Goal: Transaction & Acquisition: Download file/media

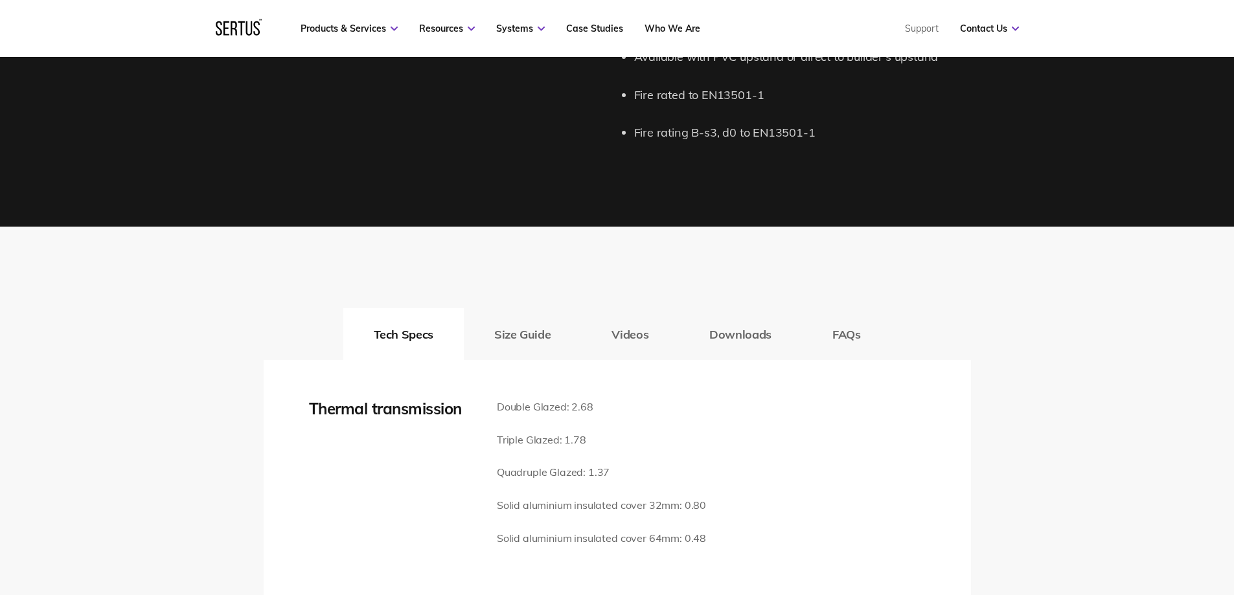
scroll to position [1684, 0]
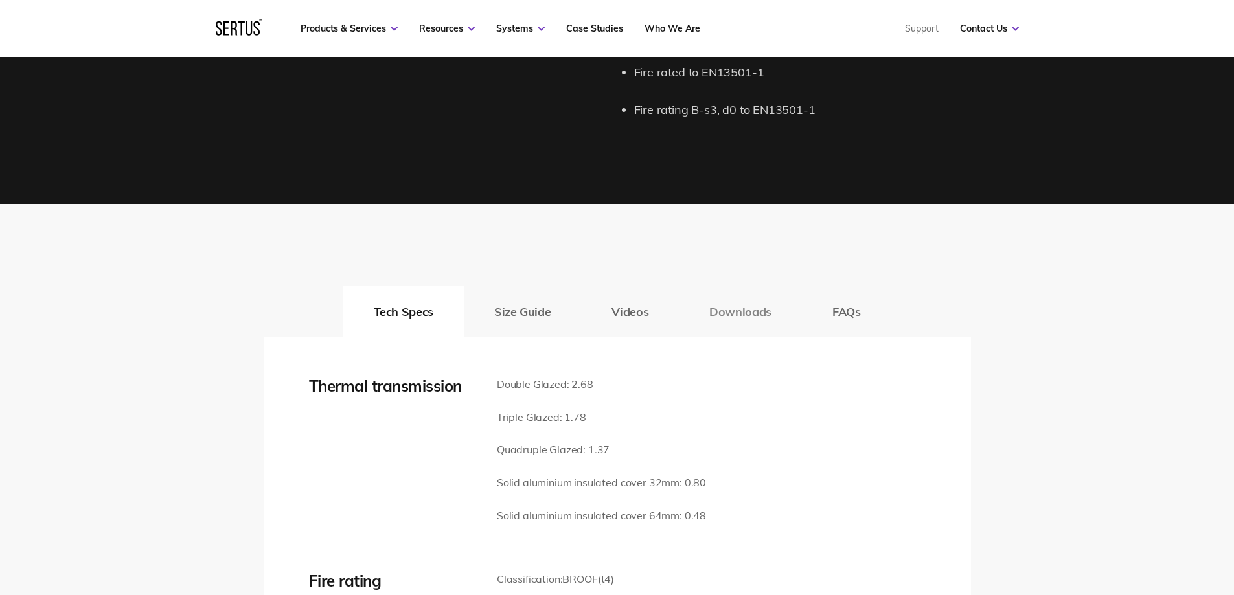
click at [742, 313] on button "Downloads" at bounding box center [740, 312] width 123 height 52
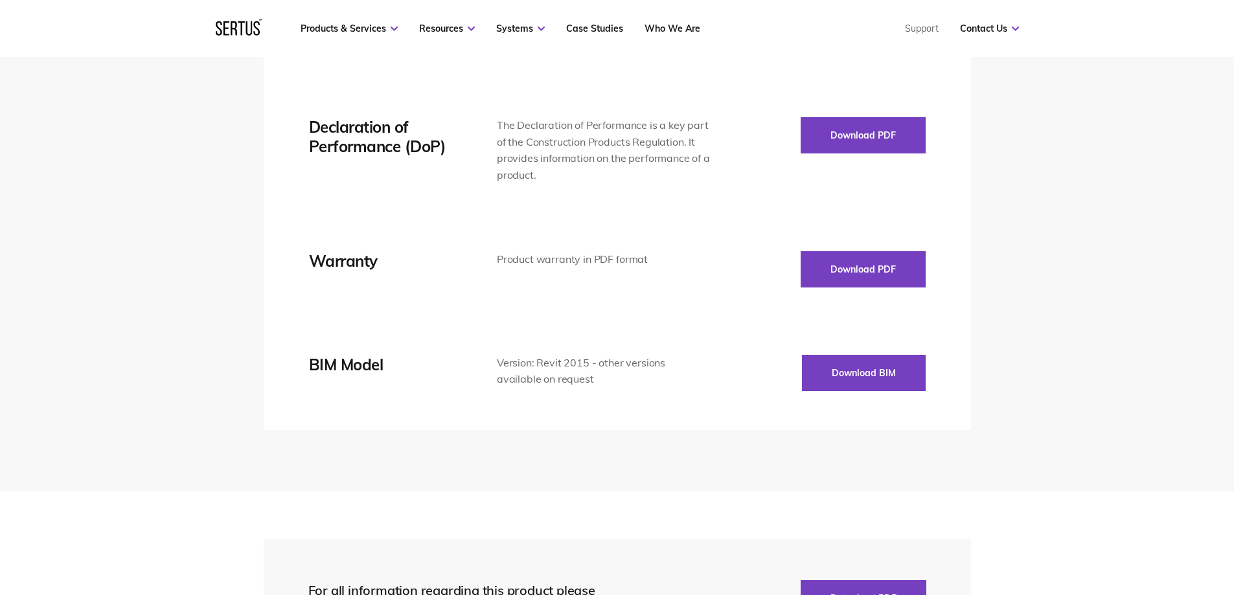
scroll to position [2268, 0]
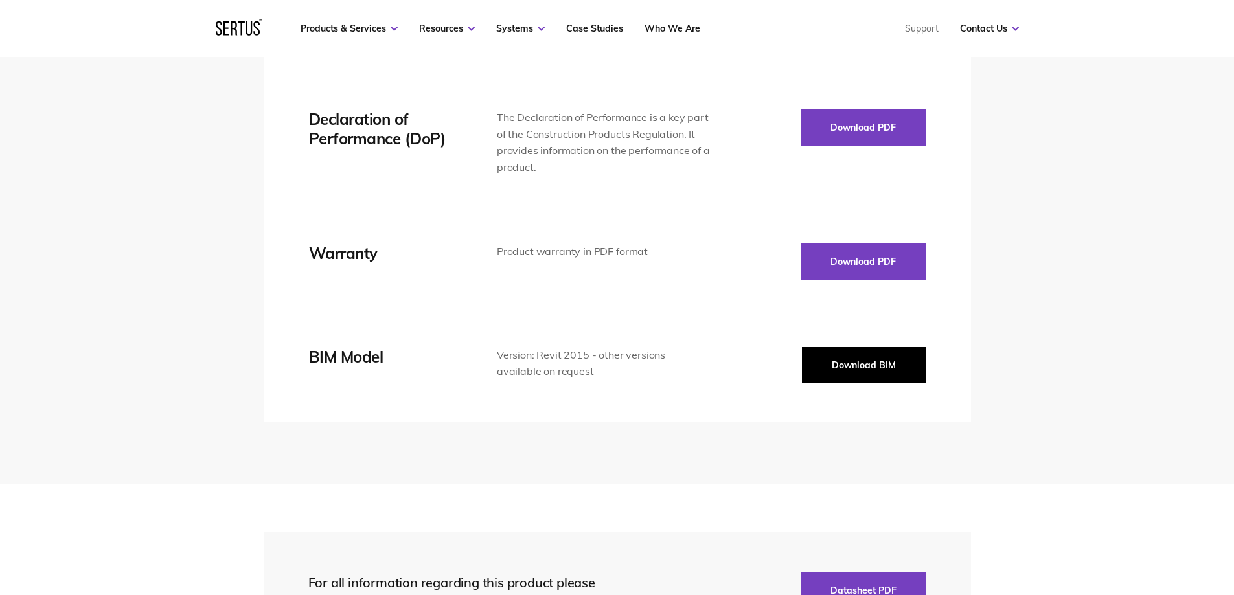
click at [856, 362] on button "Download BIM" at bounding box center [864, 365] width 124 height 36
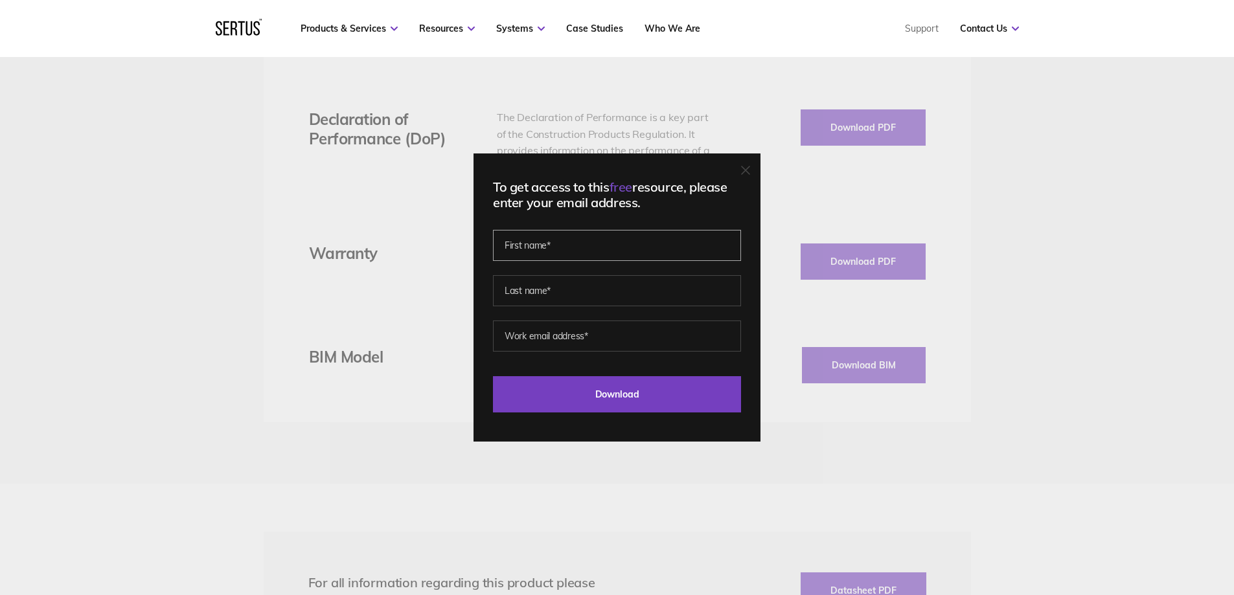
click at [568, 254] on input "text" at bounding box center [617, 245] width 248 height 31
type input "Tuanny"
type input "[PERSON_NAME]"
click at [617, 336] on input "email" at bounding box center [617, 336] width 248 height 31
type input "[EMAIL_ADDRESS][DOMAIN_NAME]"
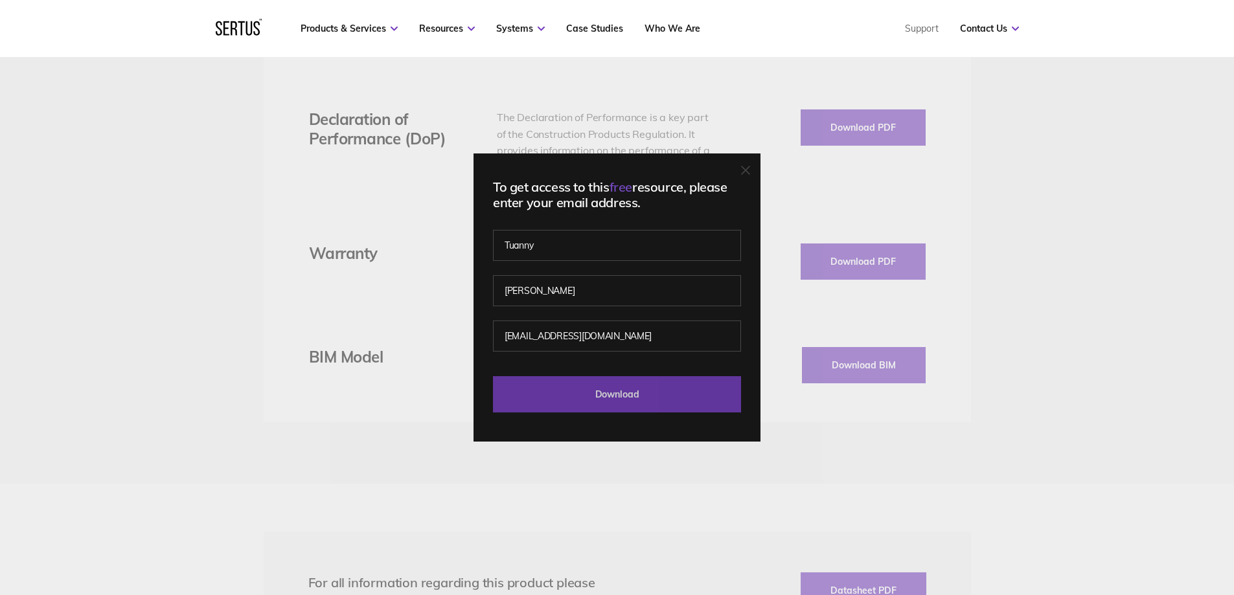
click at [566, 391] on input "Download" at bounding box center [617, 394] width 248 height 36
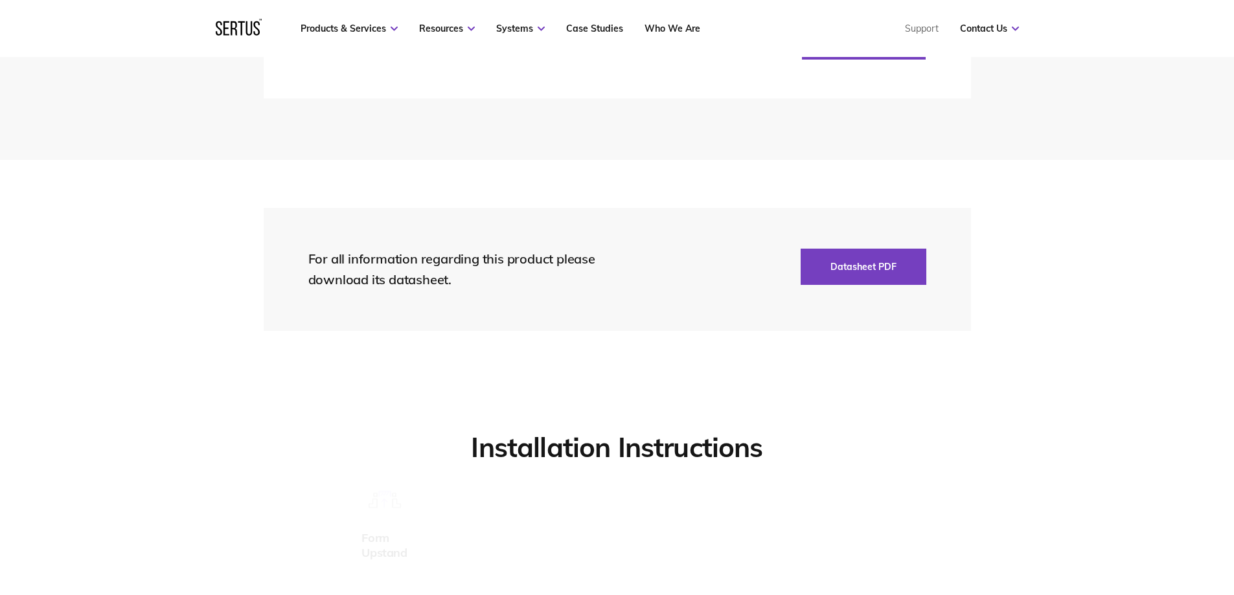
scroll to position [2915, 0]
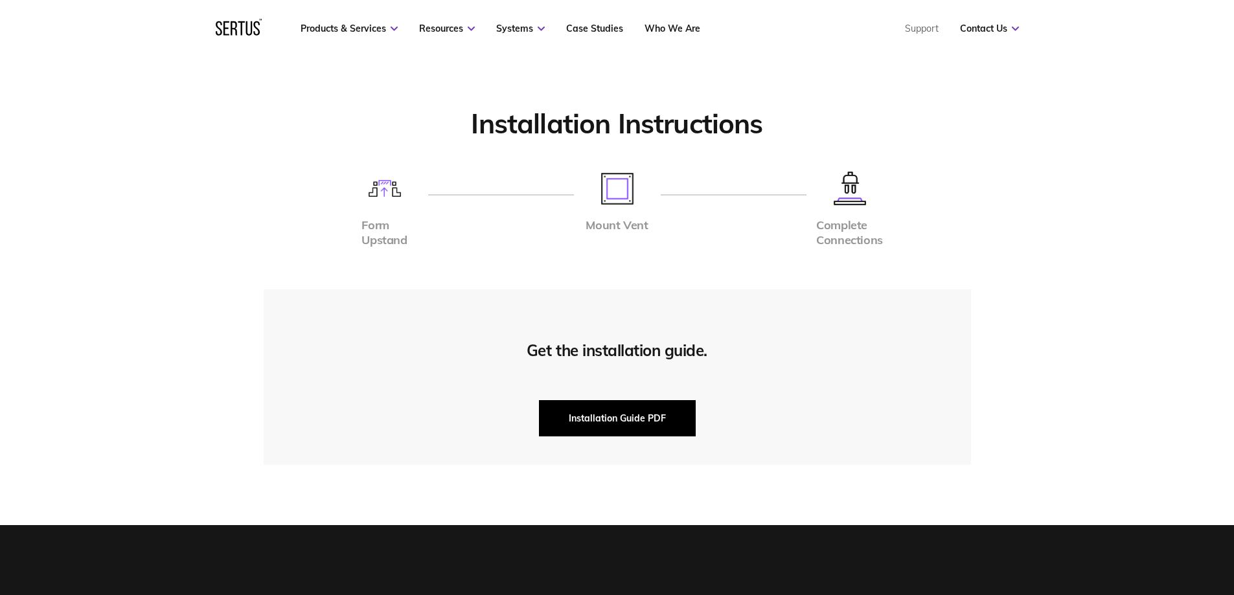
click at [667, 436] on button "Installation Guide PDF" at bounding box center [617, 418] width 157 height 36
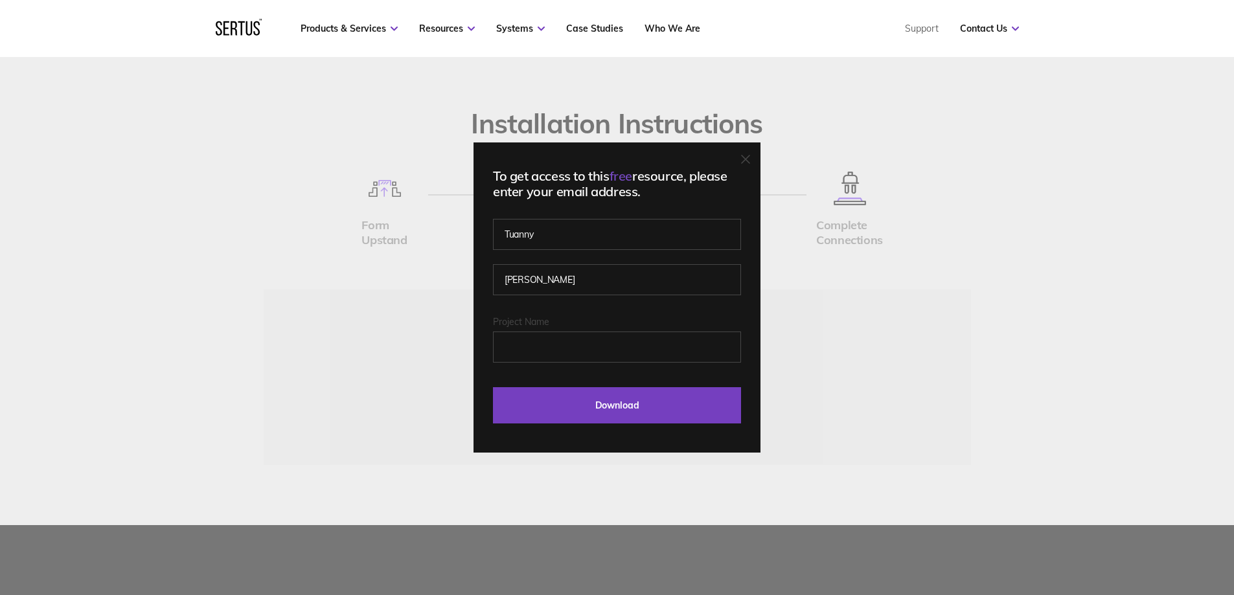
click at [746, 155] on icon at bounding box center [745, 159] width 9 height 9
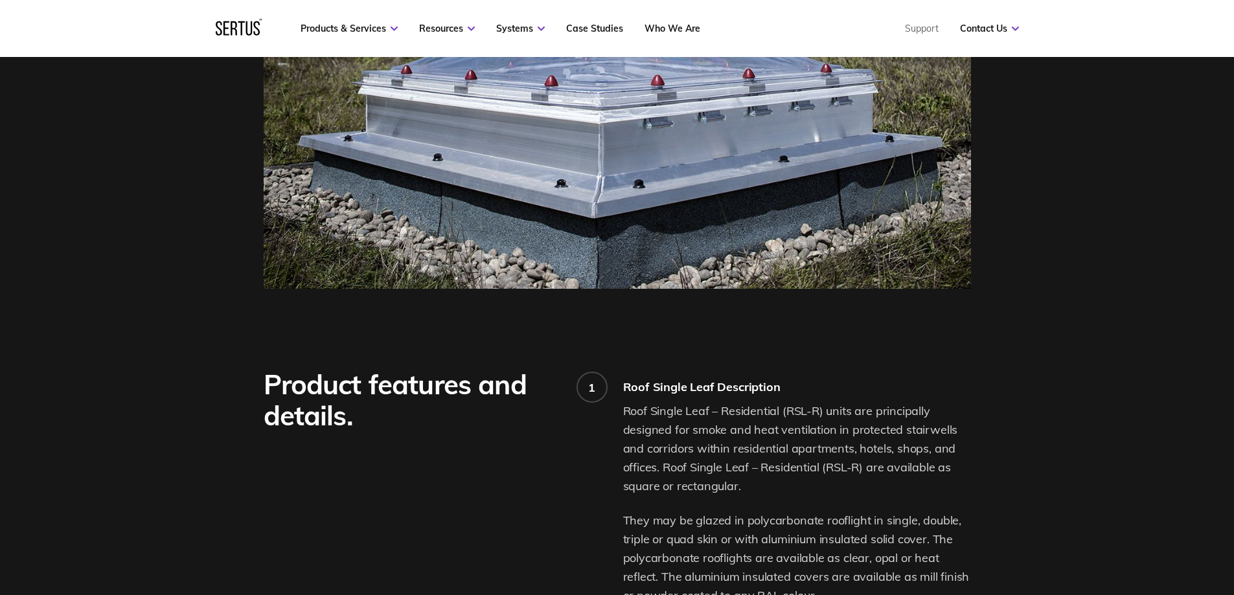
scroll to position [324, 0]
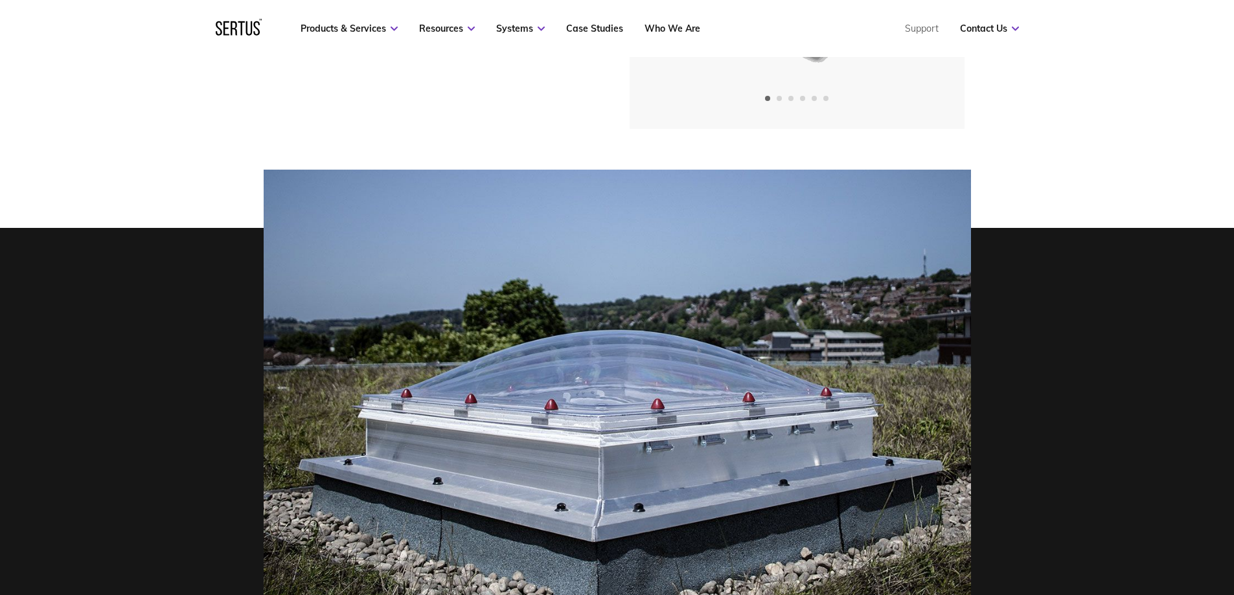
drag, startPoint x: 951, startPoint y: 419, endPoint x: 950, endPoint y: 426, distance: 7.2
click at [951, 419] on img at bounding box center [617, 391] width 707 height 443
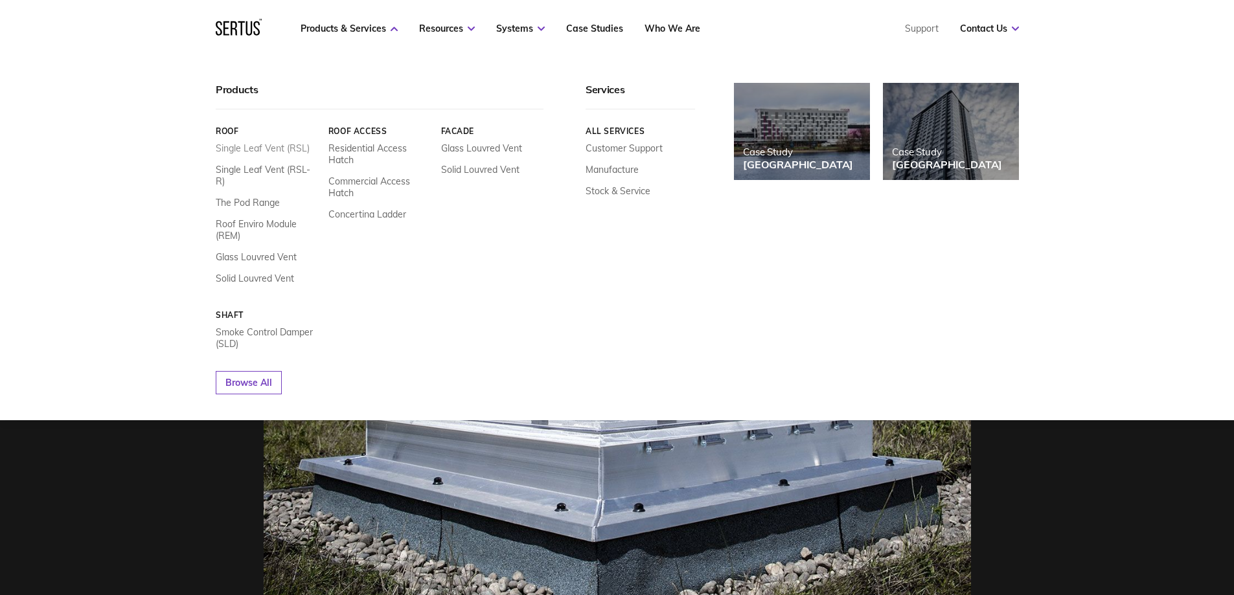
click at [288, 150] on link "Single Leaf Vent (RSL)" at bounding box center [263, 149] width 94 height 12
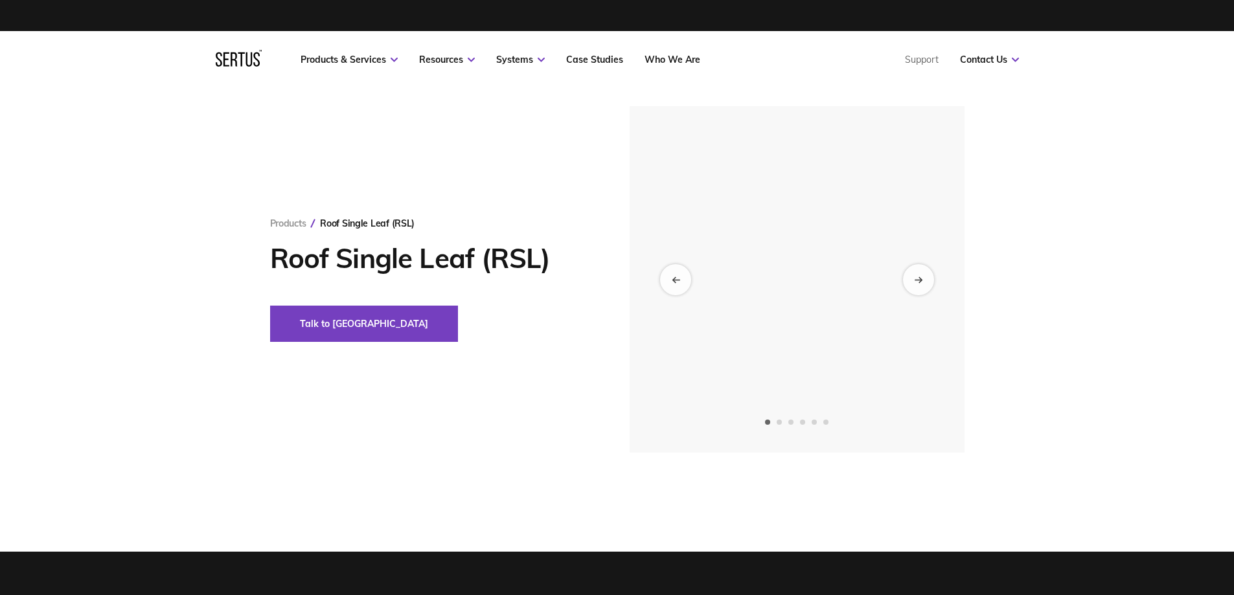
click at [289, 147] on div "Products Roof Single Leaf (RSL) Roof Single Leaf (RSL) Talk to us" at bounding box center [617, 279] width 759 height 347
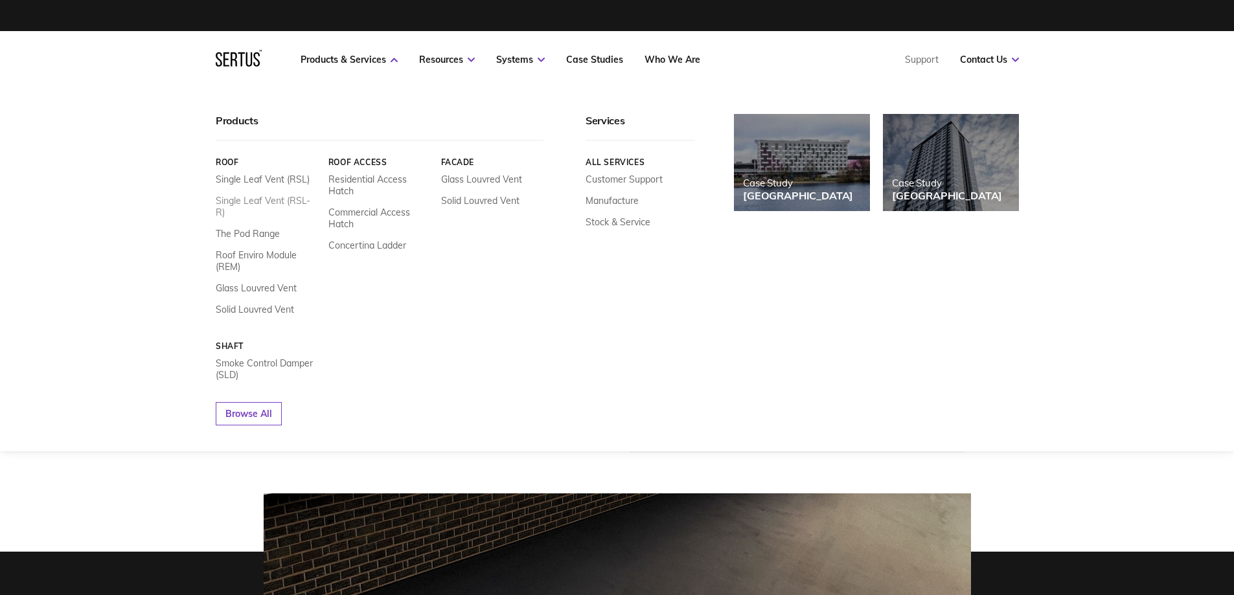
click at [275, 200] on link "Single Leaf Vent (RSL-R)" at bounding box center [267, 206] width 103 height 23
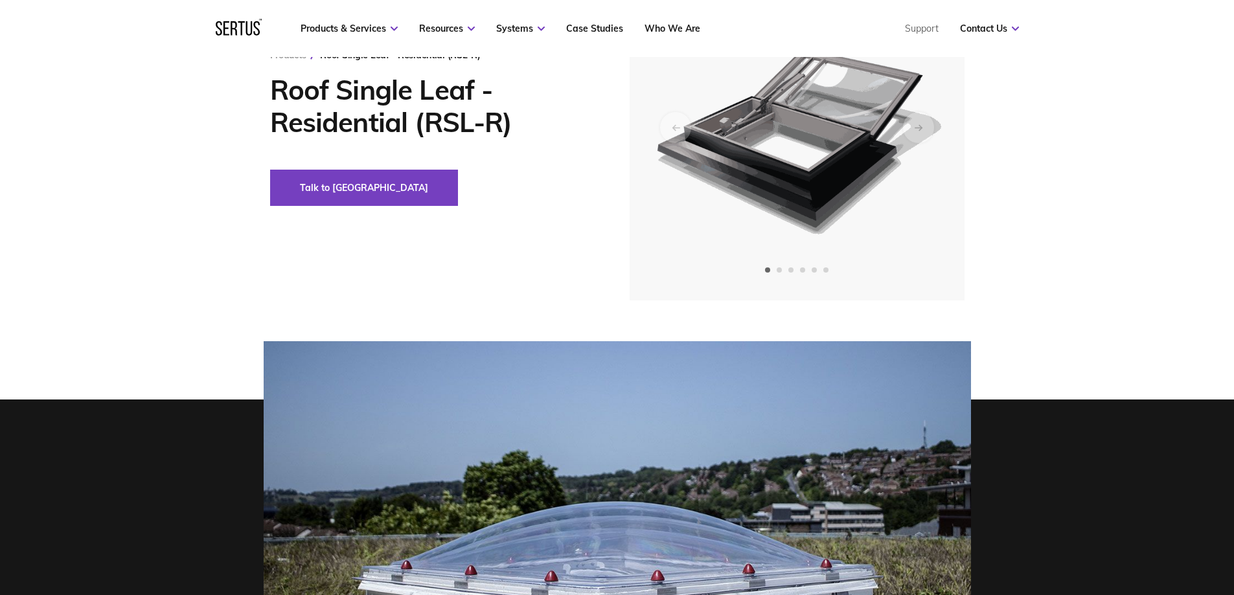
scroll to position [130, 0]
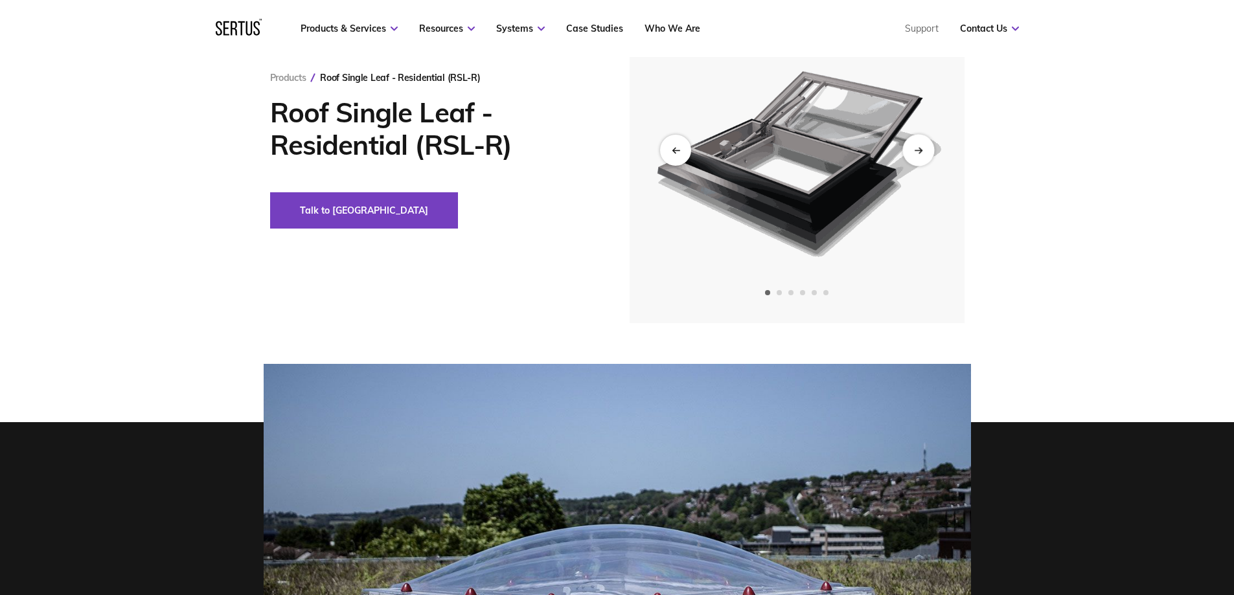
click at [921, 152] on icon "Next slide" at bounding box center [918, 149] width 8 height 7
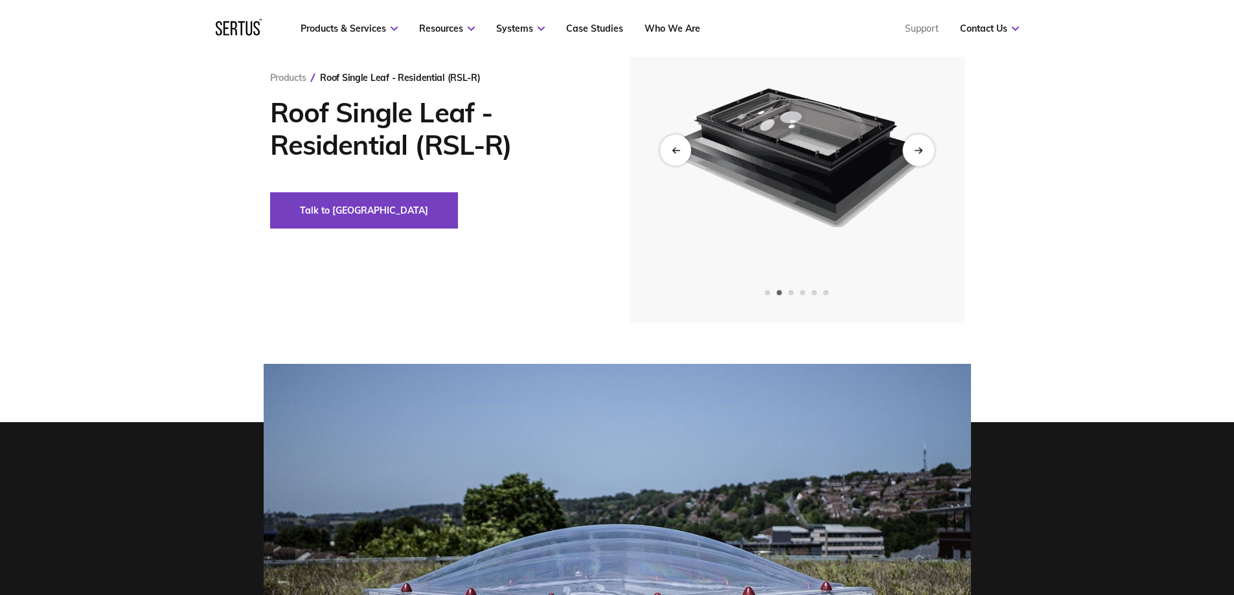
click at [921, 152] on icon "Next slide" at bounding box center [918, 149] width 8 height 7
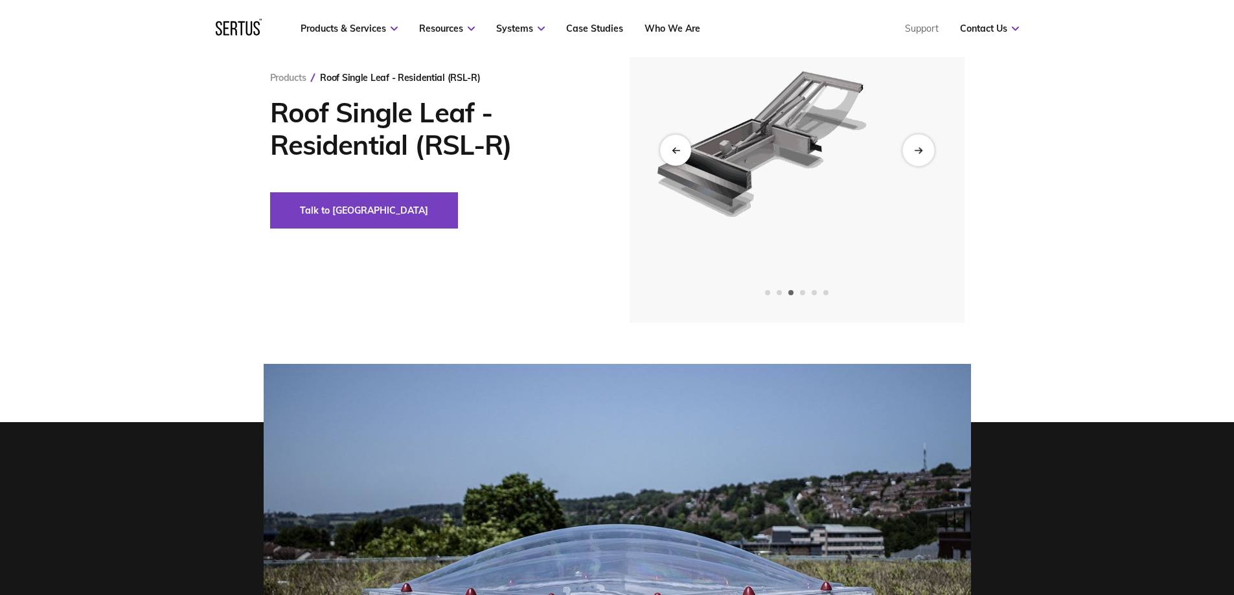
click at [921, 152] on icon "Next slide" at bounding box center [918, 149] width 8 height 7
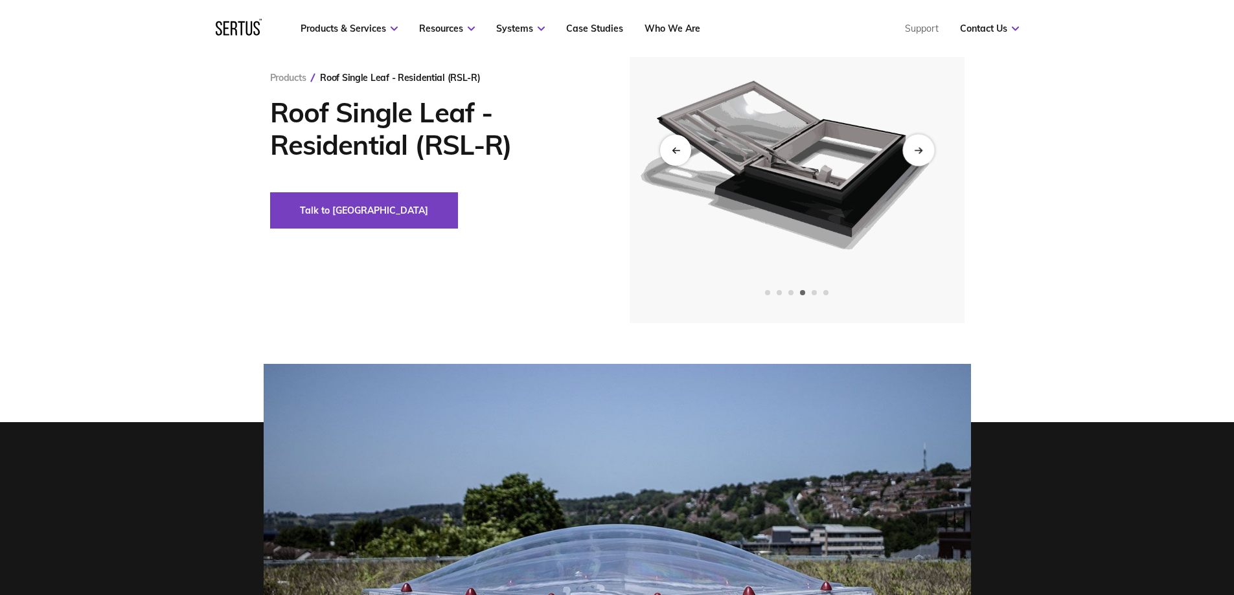
click at [921, 152] on icon "Next slide" at bounding box center [918, 149] width 8 height 7
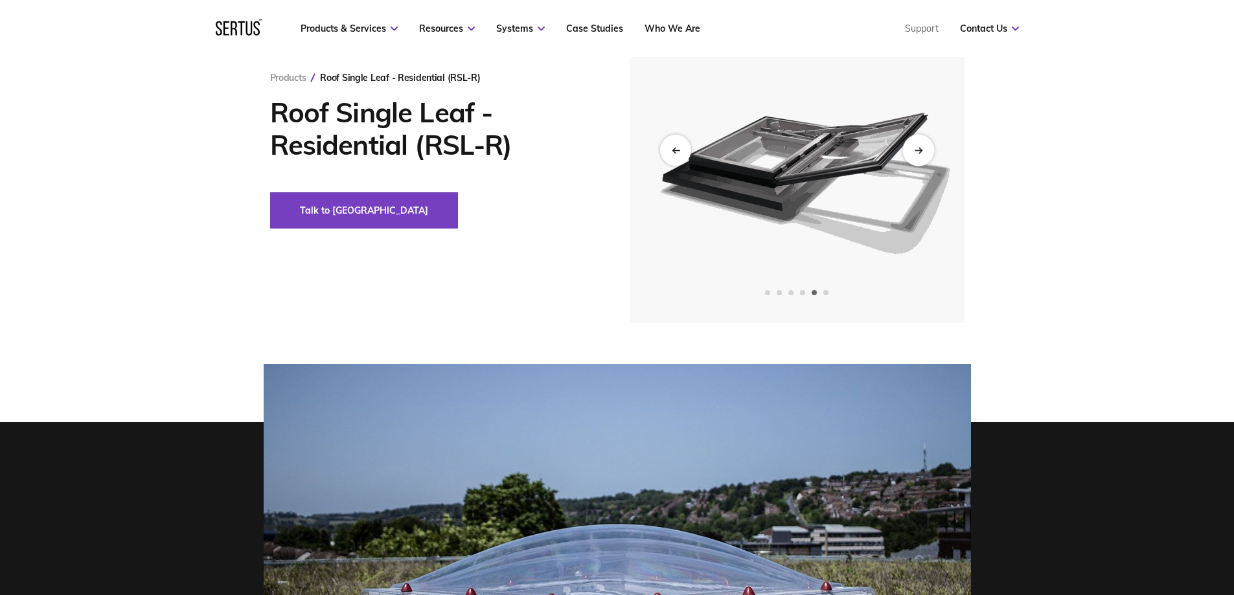
click at [921, 152] on icon "Next slide" at bounding box center [918, 149] width 8 height 7
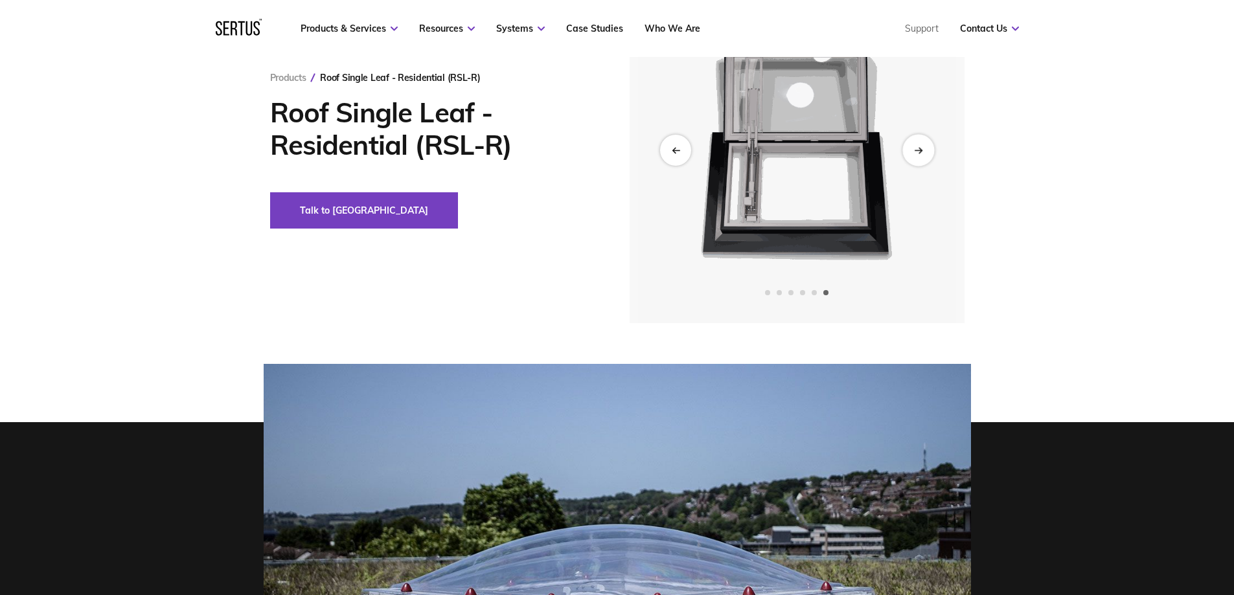
click at [921, 152] on icon "Next slide" at bounding box center [918, 149] width 8 height 7
click at [687, 152] on div "Previous slide" at bounding box center [676, 150] width 32 height 32
